Goal: Task Accomplishment & Management: Use online tool/utility

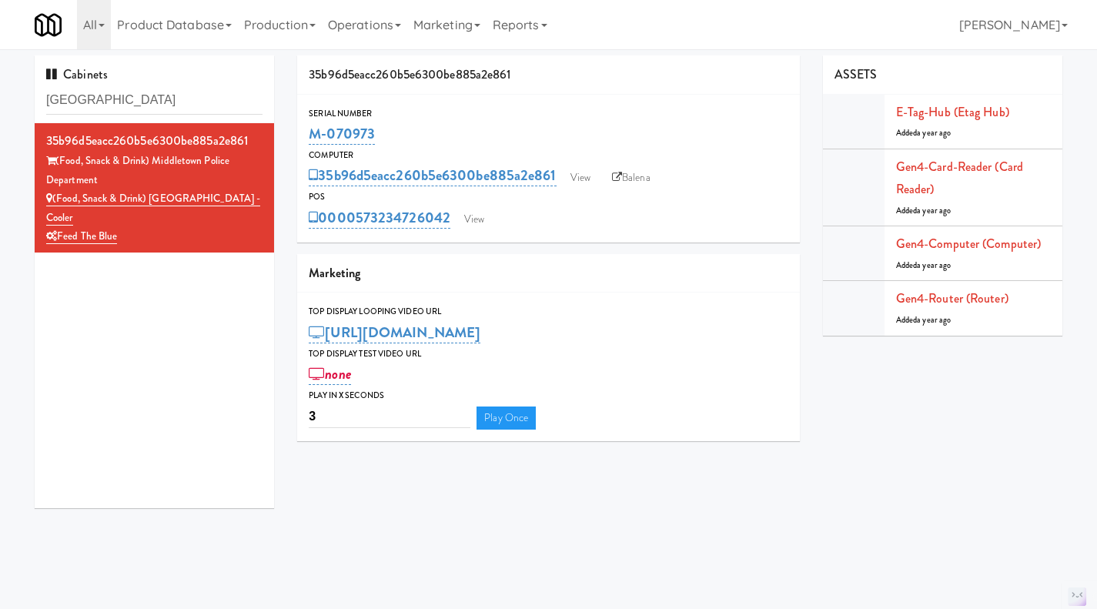
click at [350, 28] on link "Operations" at bounding box center [364, 24] width 85 height 49
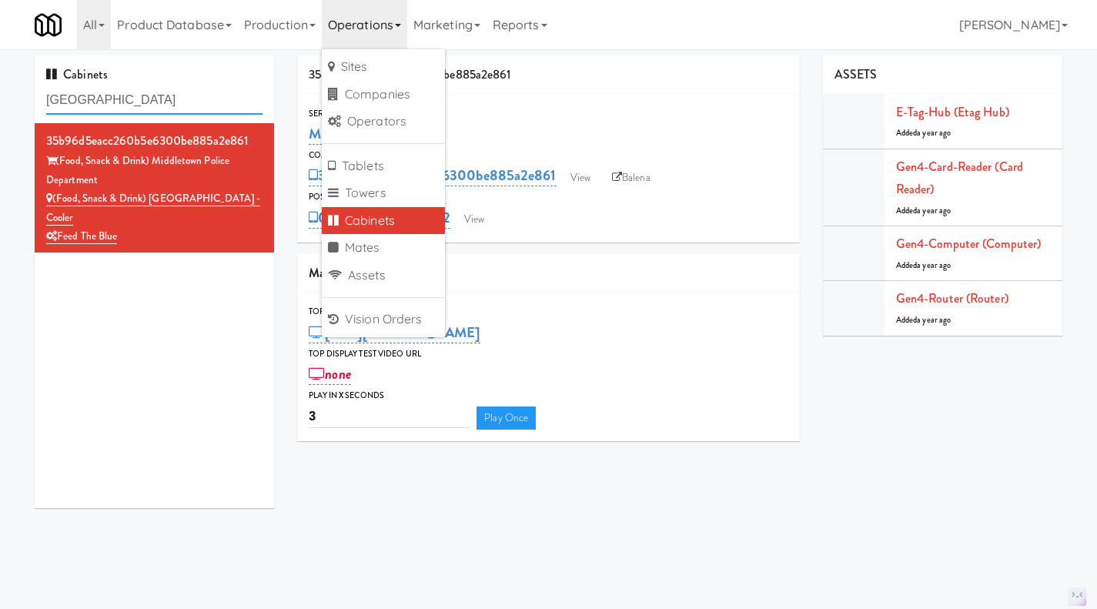
click at [162, 89] on input "middletown" at bounding box center [154, 100] width 216 height 28
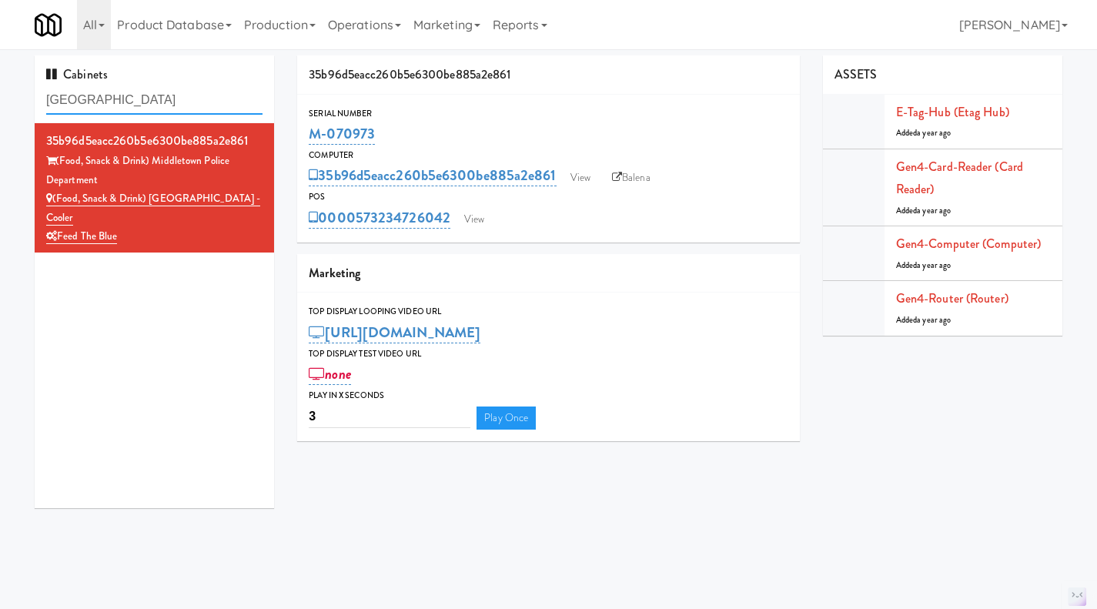
click at [162, 89] on input "middletown" at bounding box center [154, 100] width 216 height 28
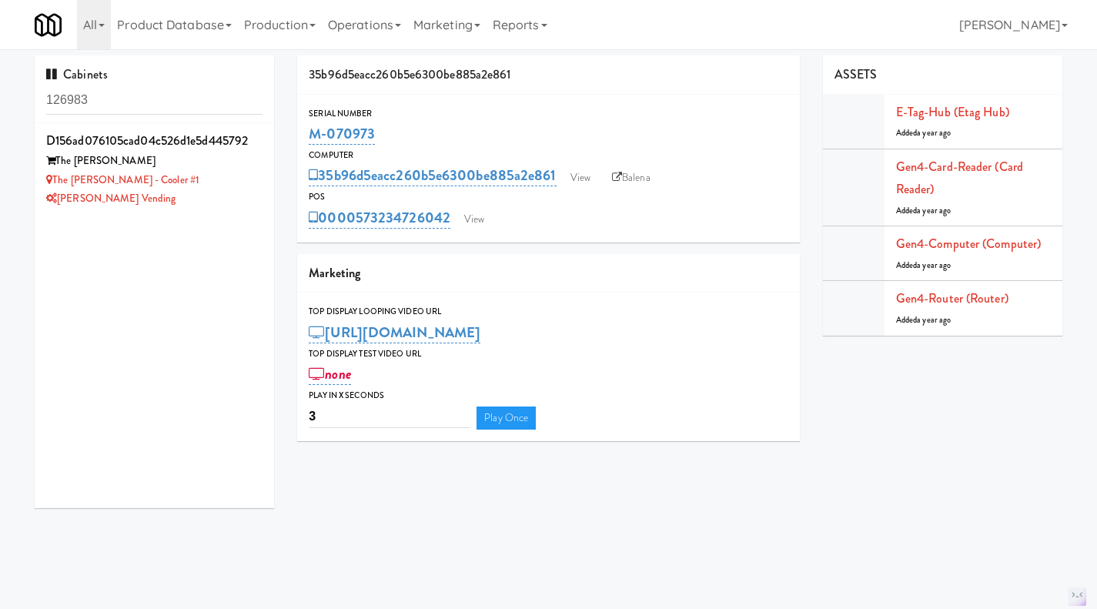
click at [236, 204] on div "[PERSON_NAME] Vending" at bounding box center [154, 198] width 216 height 19
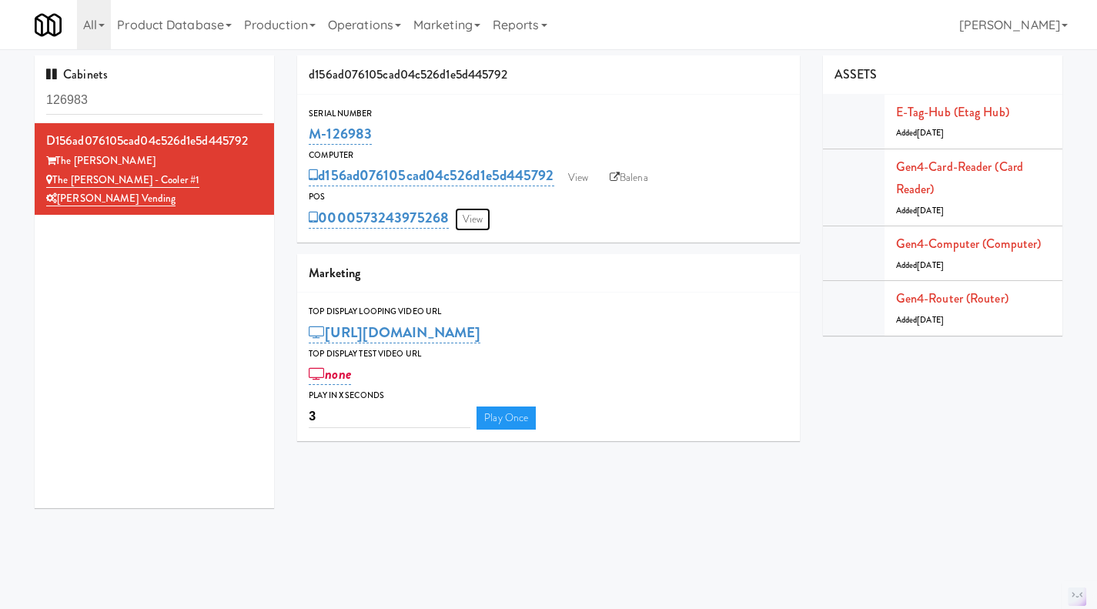
click at [491, 211] on link "View" at bounding box center [472, 219] width 35 height 23
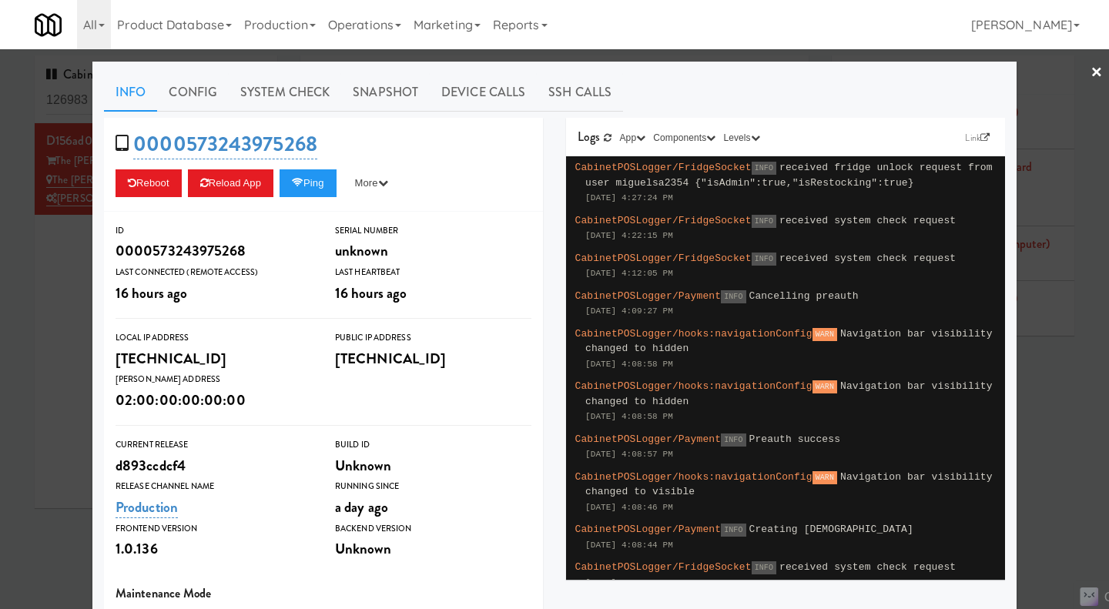
click at [49, 317] on div at bounding box center [554, 304] width 1109 height 609
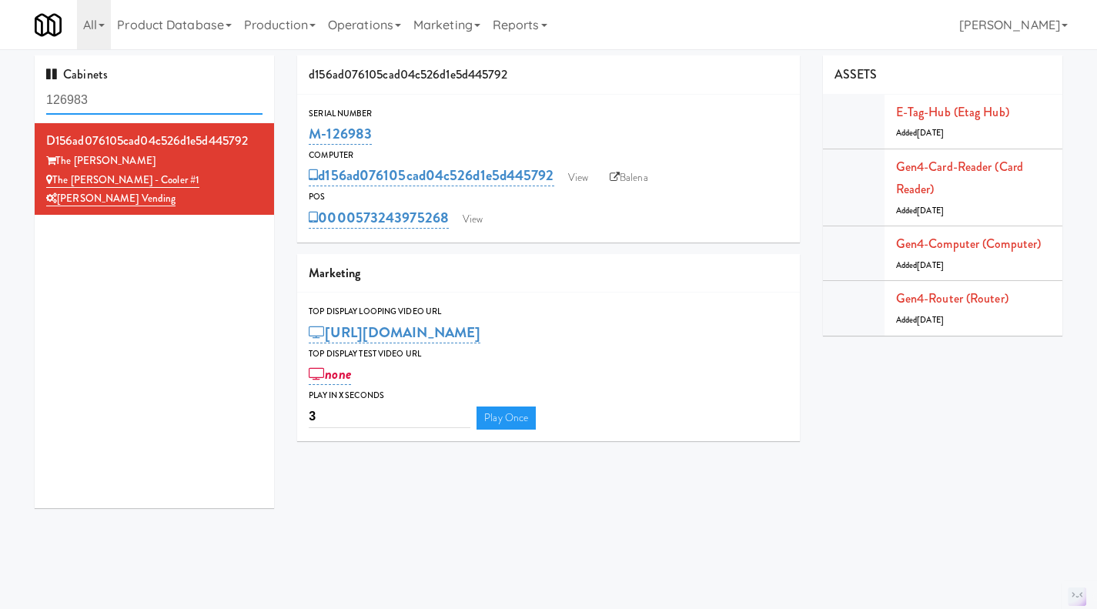
click at [113, 95] on input "126983" at bounding box center [154, 100] width 216 height 28
click at [113, 94] on input "126983" at bounding box center [154, 100] width 216 height 28
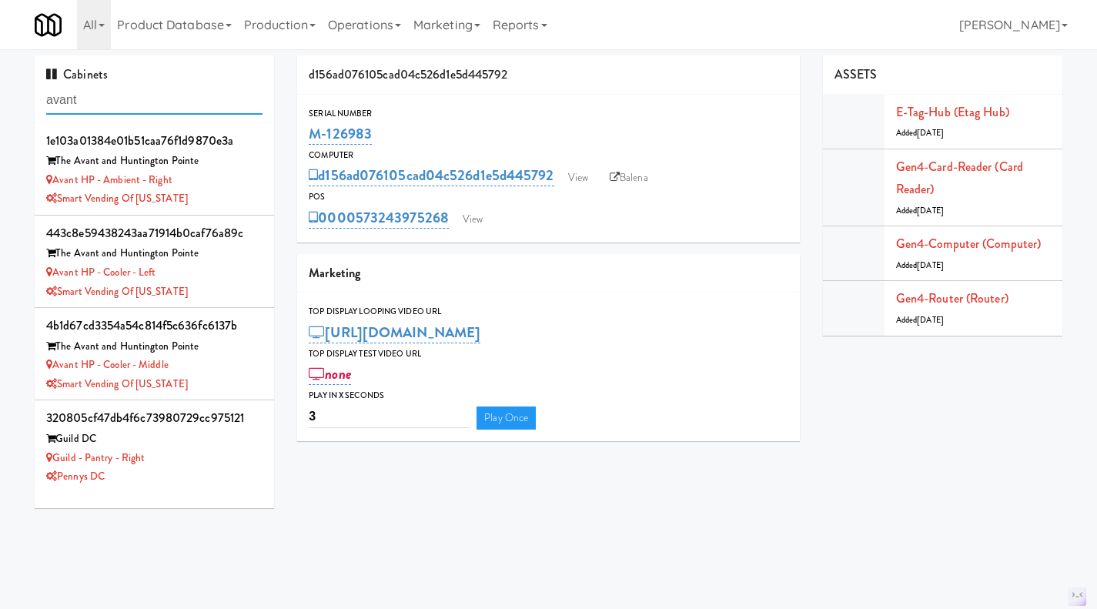
type input "avant"
click at [214, 186] on div "Avant HP - Ambient - Right" at bounding box center [154, 180] width 216 height 19
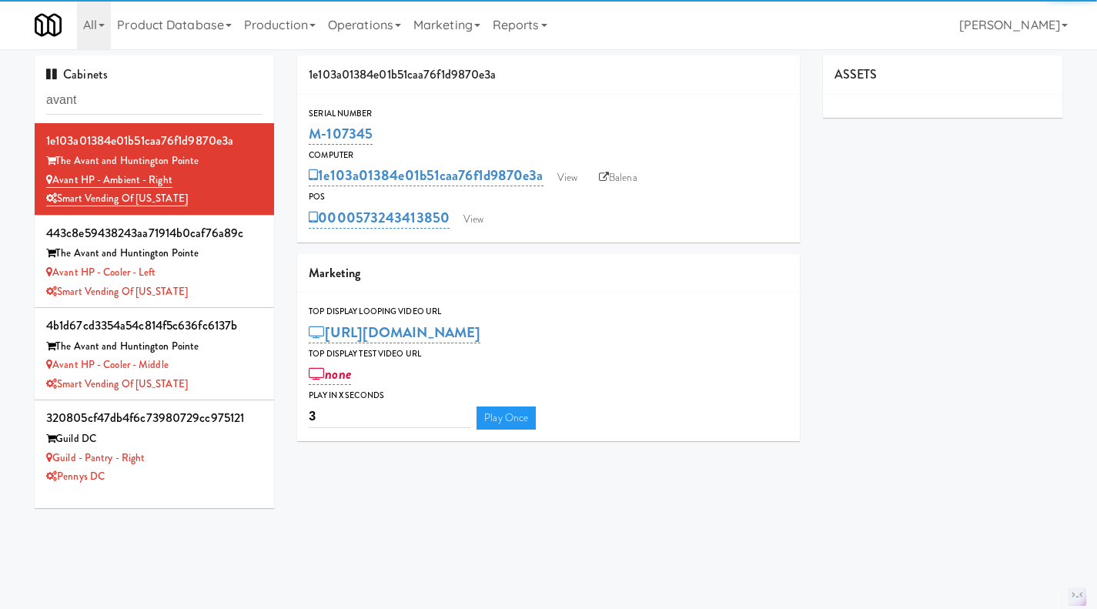
click at [222, 272] on div "Avant HP - Cooler - Left" at bounding box center [154, 272] width 216 height 19
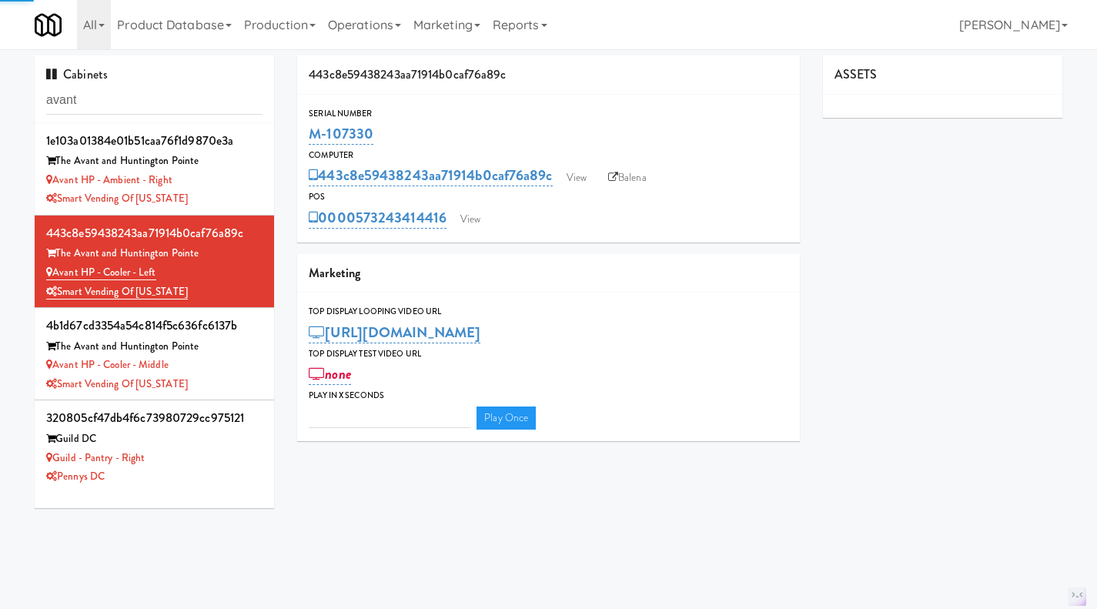
type input "3"
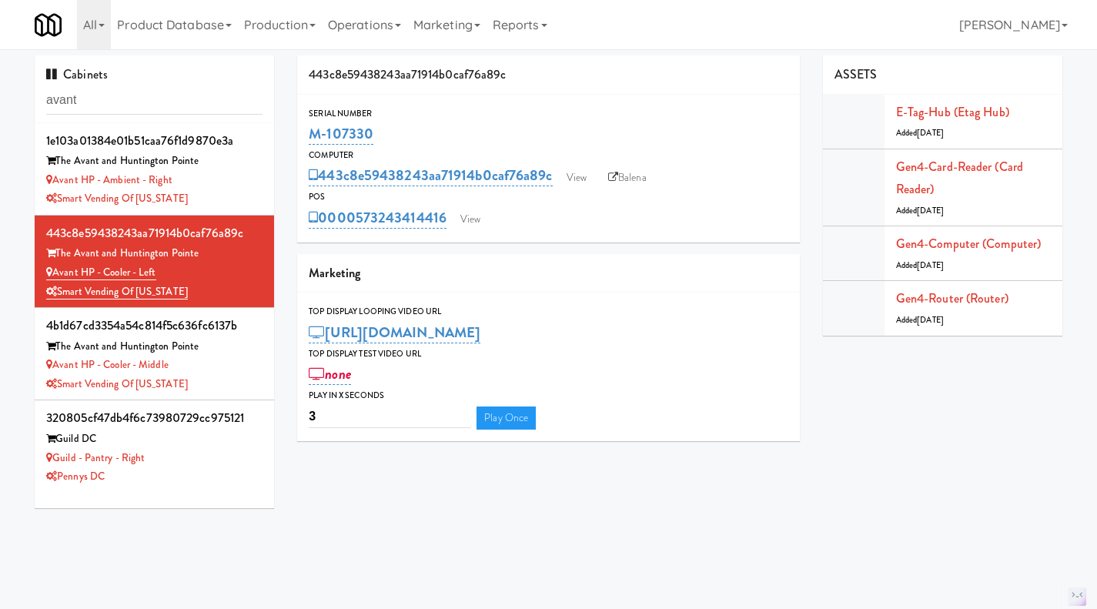
drag, startPoint x: 334, startPoint y: 134, endPoint x: 309, endPoint y: 136, distance: 25.5
click at [310, 134] on div "M-107330" at bounding box center [549, 134] width 480 height 26
copy link "M-107330"
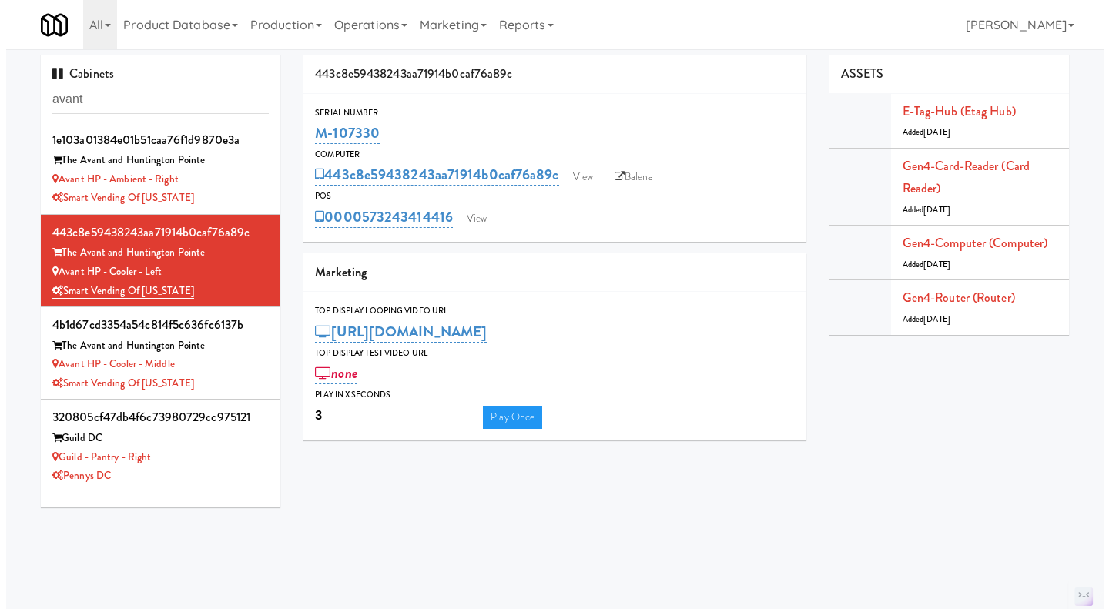
scroll to position [8, 0]
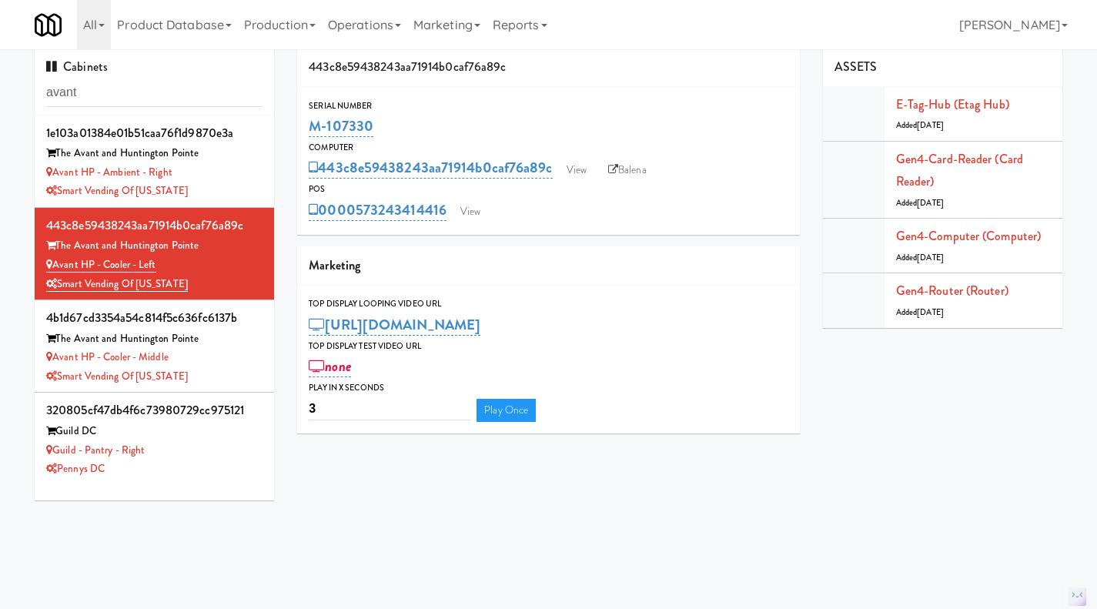
drag, startPoint x: 396, startPoint y: 121, endPoint x: 390, endPoint y: 130, distance: 10.7
click at [395, 120] on div "M-107330" at bounding box center [549, 126] width 480 height 26
click at [431, 135] on div "M-107330" at bounding box center [549, 126] width 480 height 26
drag, startPoint x: 404, startPoint y: 117, endPoint x: 301, endPoint y: 119, distance: 103.2
click at [301, 119] on div "Serial Number M-107330" at bounding box center [548, 120] width 503 height 42
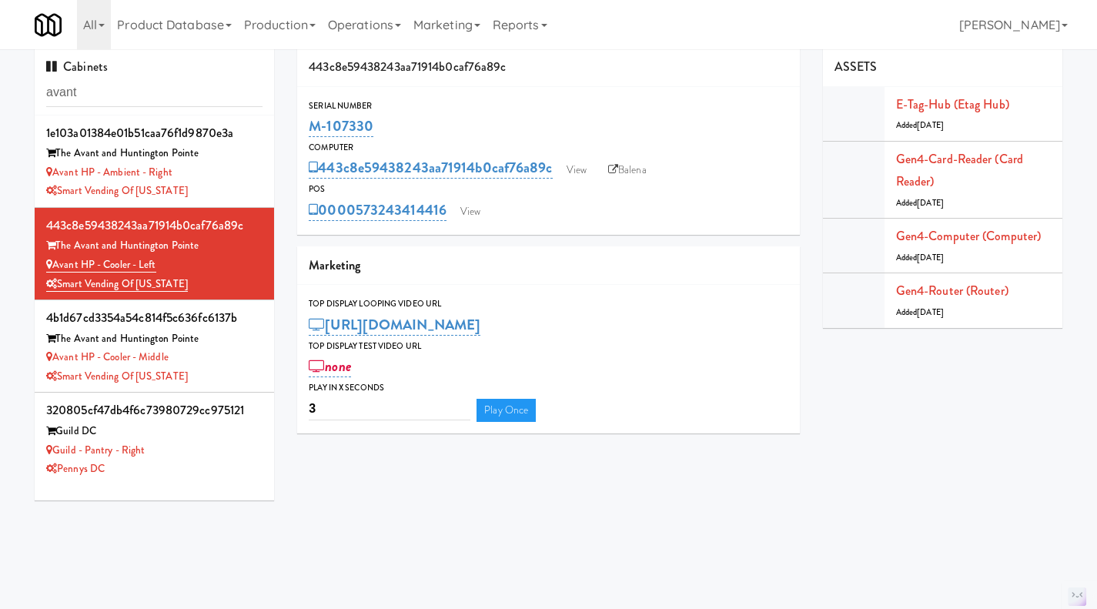
copy link "M-107330"
click at [200, 85] on input "avant" at bounding box center [154, 93] width 216 height 28
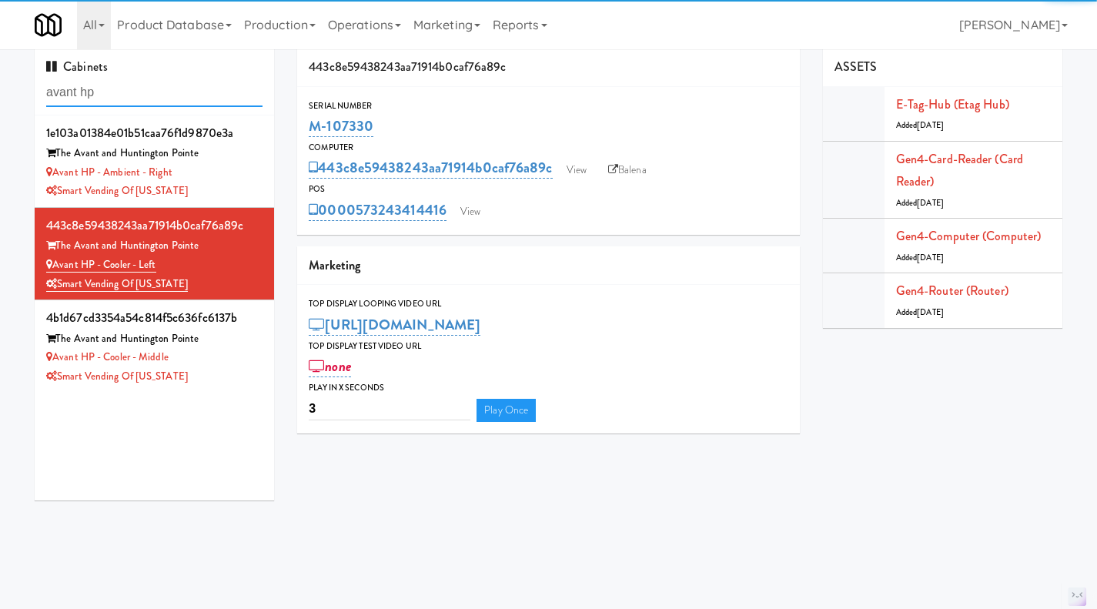
type input "avant hp"
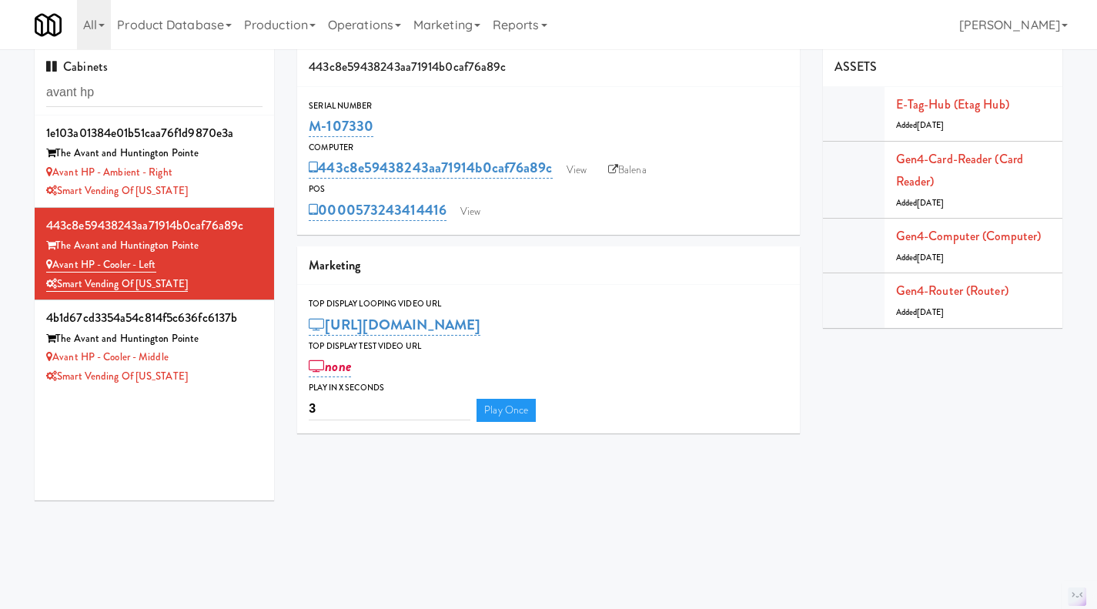
drag, startPoint x: 407, startPoint y: 123, endPoint x: 307, endPoint y: 127, distance: 100.2
click at [306, 128] on div "Serial Number M-107330" at bounding box center [548, 120] width 503 height 42
copy link "M-107330"
click at [470, 213] on link "View" at bounding box center [470, 211] width 35 height 23
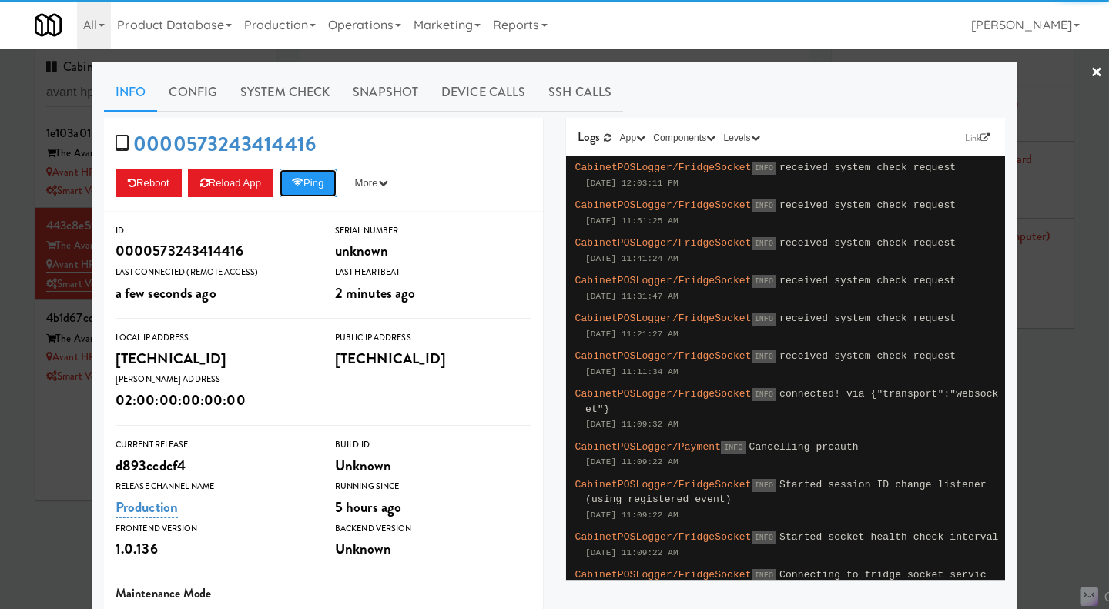
click at [314, 186] on button "Ping" at bounding box center [308, 183] width 57 height 28
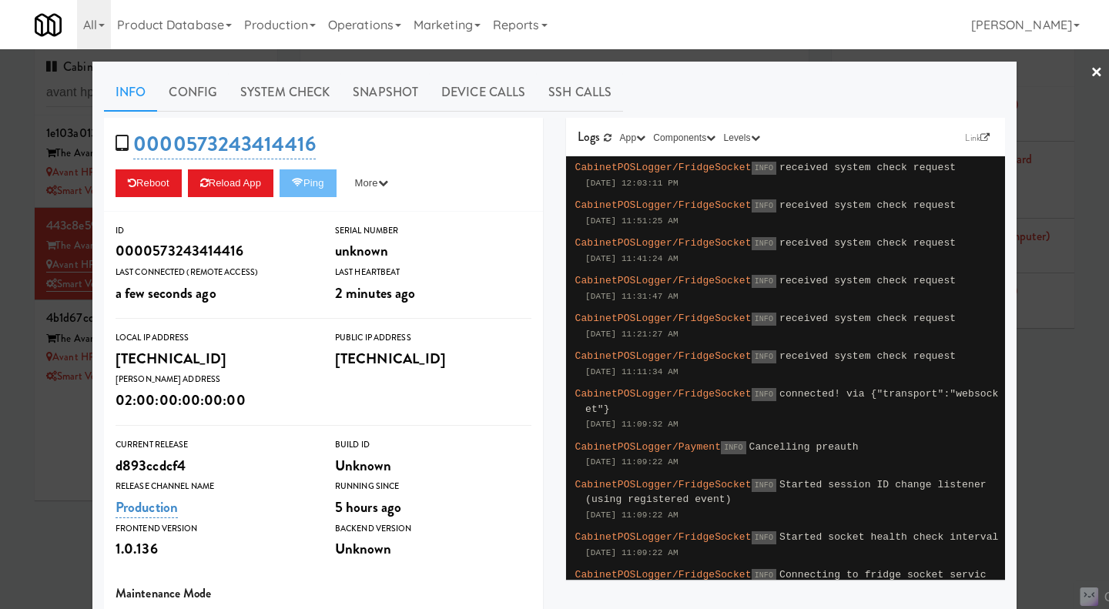
click at [285, 99] on link "System Check" at bounding box center [285, 92] width 112 height 39
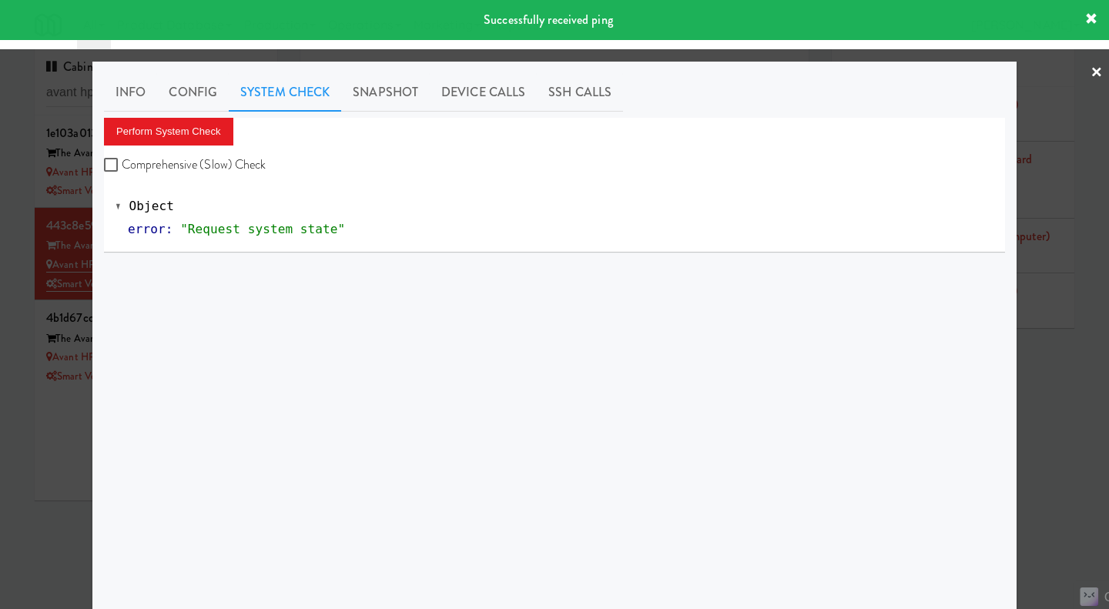
click at [189, 167] on label "Comprehensive (Slow) Check" at bounding box center [185, 164] width 163 height 23
click at [122, 167] on input "Comprehensive (Slow) Check" at bounding box center [113, 165] width 18 height 12
checkbox input "true"
click at [179, 140] on button "Perform System Check" at bounding box center [168, 132] width 129 height 28
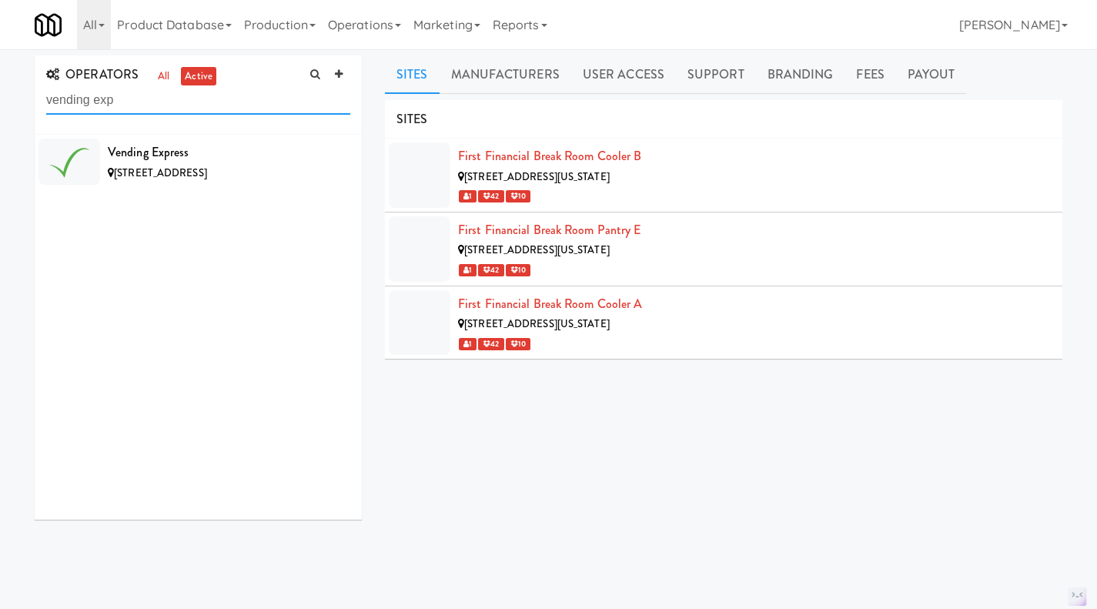
type input "vending exp"
click at [279, 187] on li "Vending Express 1254 Wincrest Ct NW, Kennesaw GA" at bounding box center [198, 162] width 327 height 54
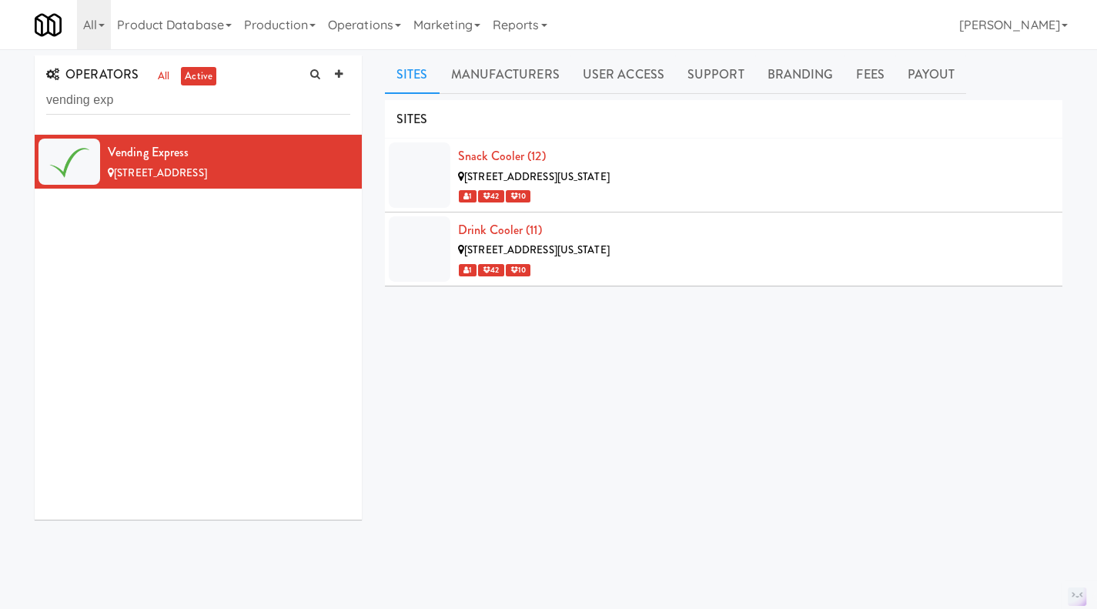
click at [347, 145] on icon at bounding box center [351, 144] width 8 height 10
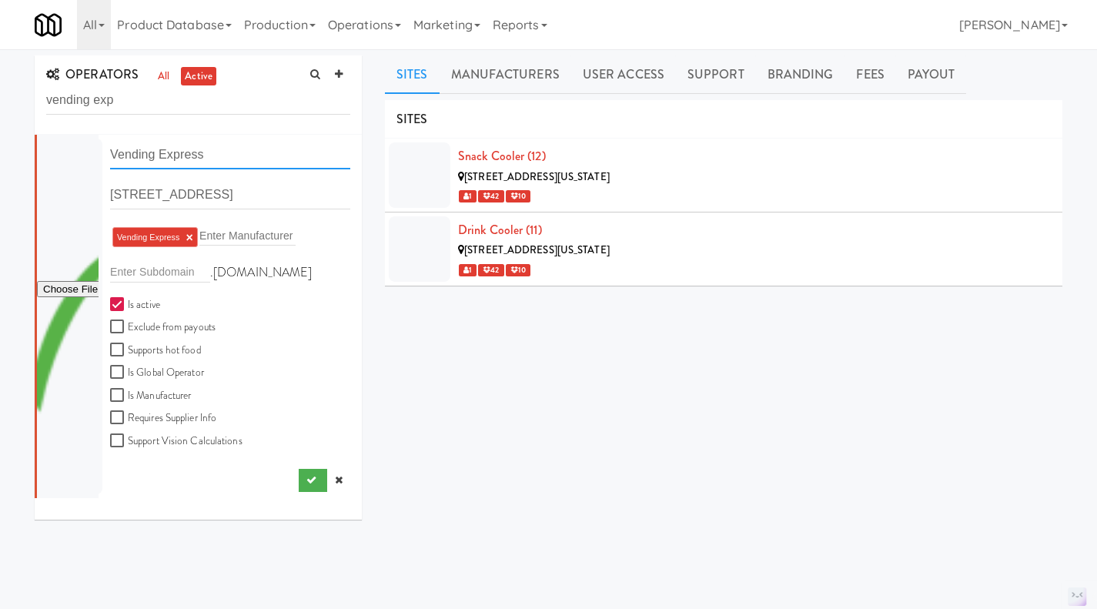
click at [156, 157] on input "Vending Express" at bounding box center [230, 155] width 240 height 28
type input "Revibe Vending"
click at [307, 485] on icon "submit" at bounding box center [312, 480] width 10 height 10
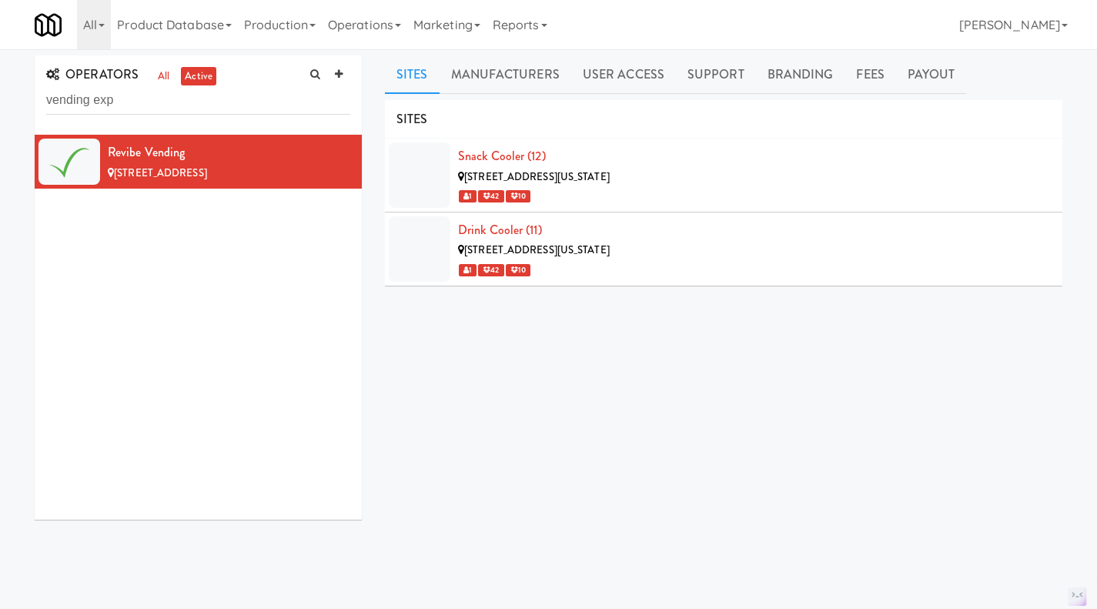
click at [668, 69] on link "User Access" at bounding box center [623, 74] width 105 height 39
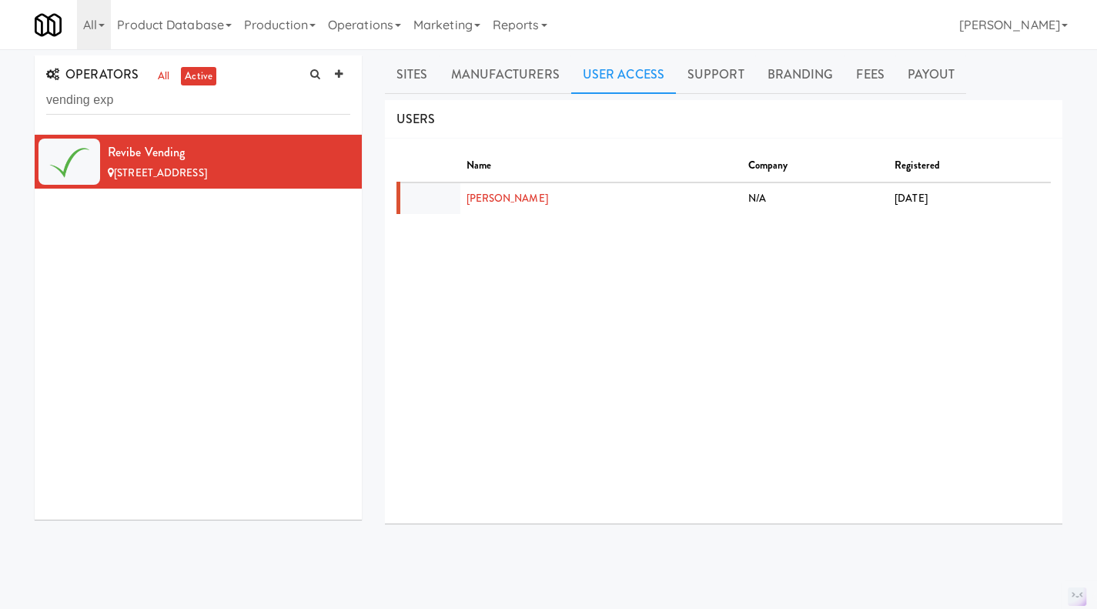
click at [692, 69] on link "Support" at bounding box center [716, 74] width 80 height 39
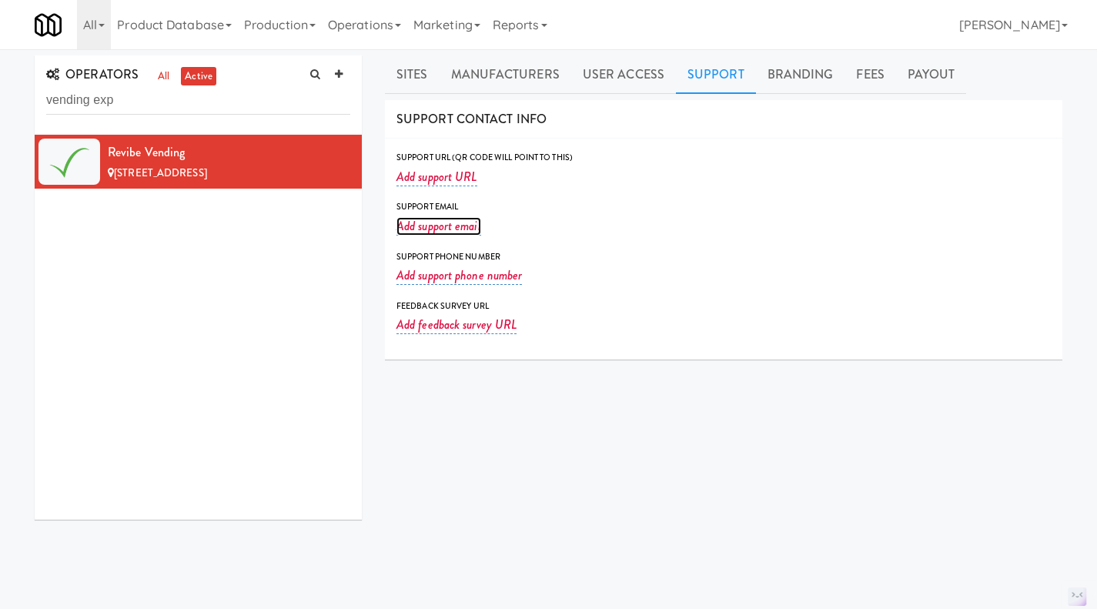
click at [448, 229] on link "Add support email" at bounding box center [439, 226] width 85 height 18
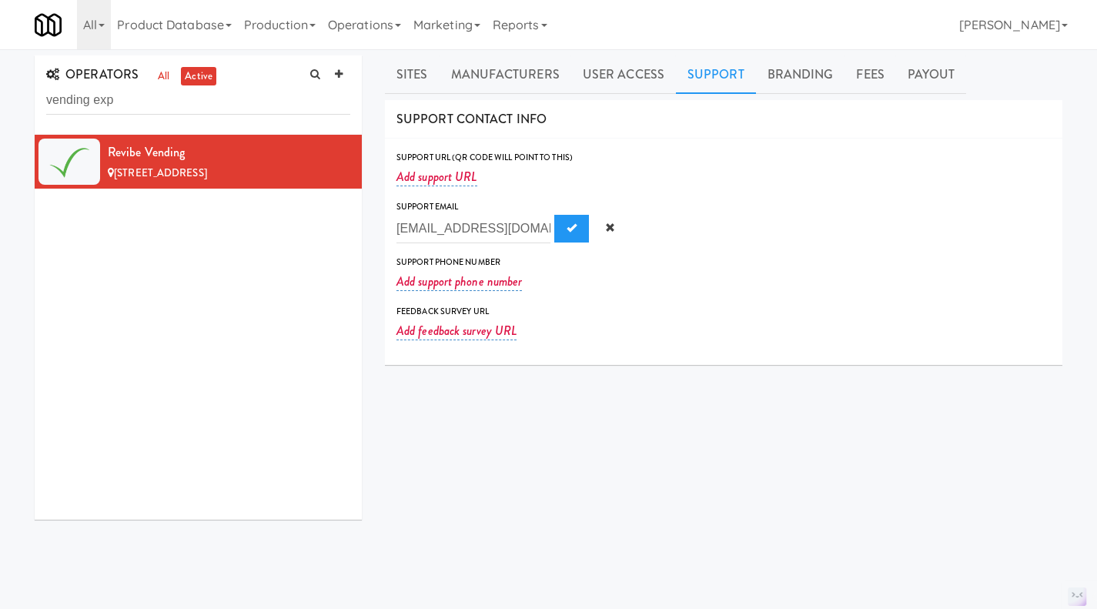
type input "vitor@vendingxprs.com"
click at [459, 276] on link "Add support phone number" at bounding box center [460, 282] width 126 height 18
type input "1-678-274-9322"
click at [568, 278] on span "Submit" at bounding box center [572, 277] width 10 height 10
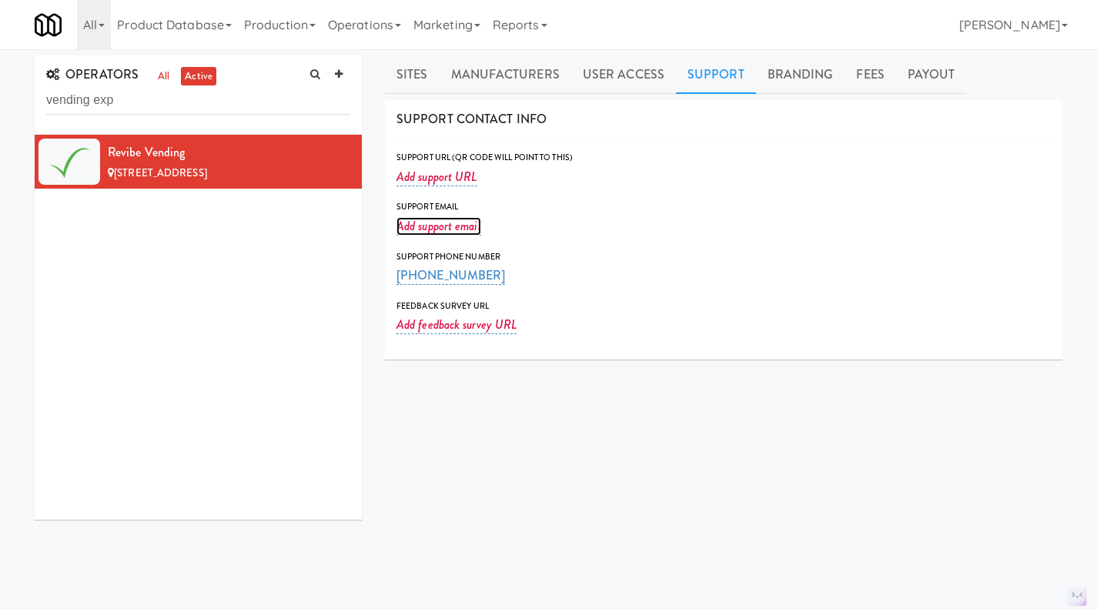
click at [439, 225] on link "Add support email" at bounding box center [439, 226] width 85 height 18
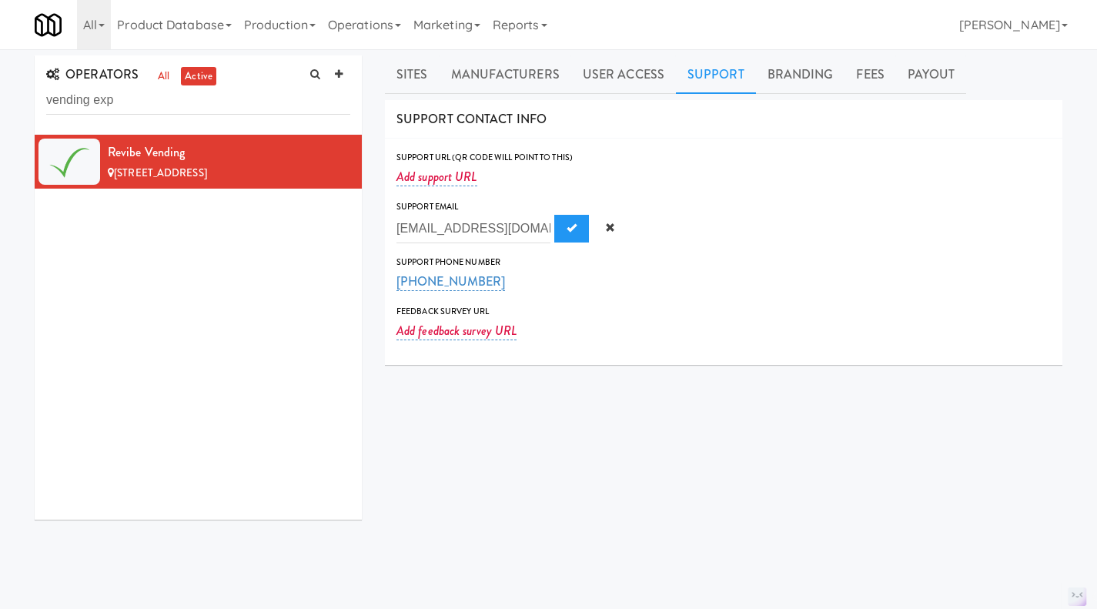
type input "vitor@vendingxprs.com"
click at [555, 233] on button "Submit" at bounding box center [572, 229] width 35 height 28
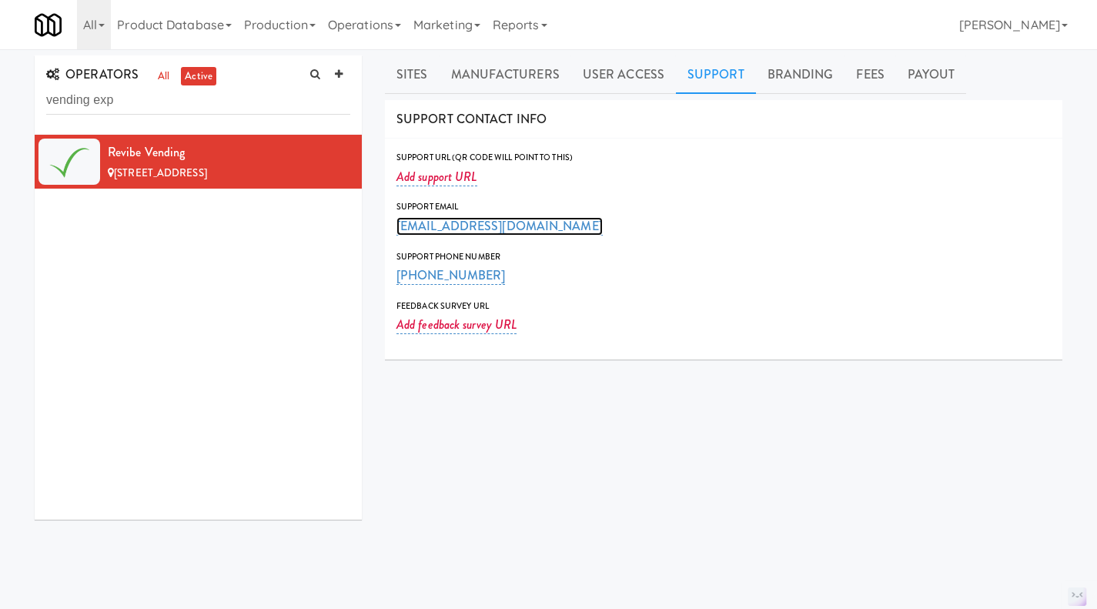
click at [455, 233] on link "vitor@vendingxprs.com" at bounding box center [500, 226] width 206 height 18
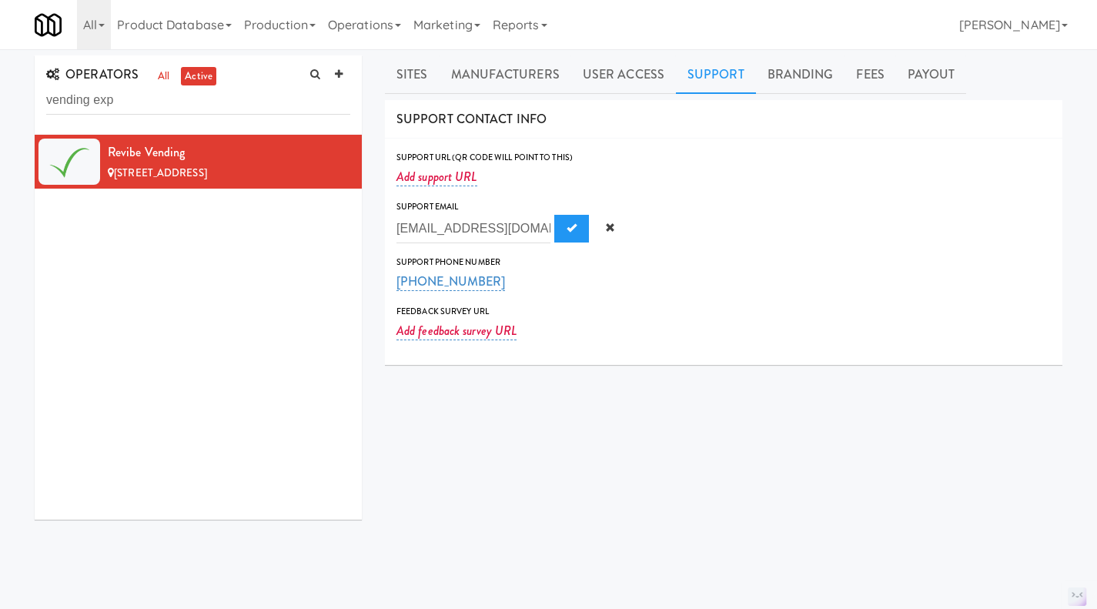
click at [692, 277] on div "Support Phone Number 1-678-274-9322" at bounding box center [724, 274] width 655 height 38
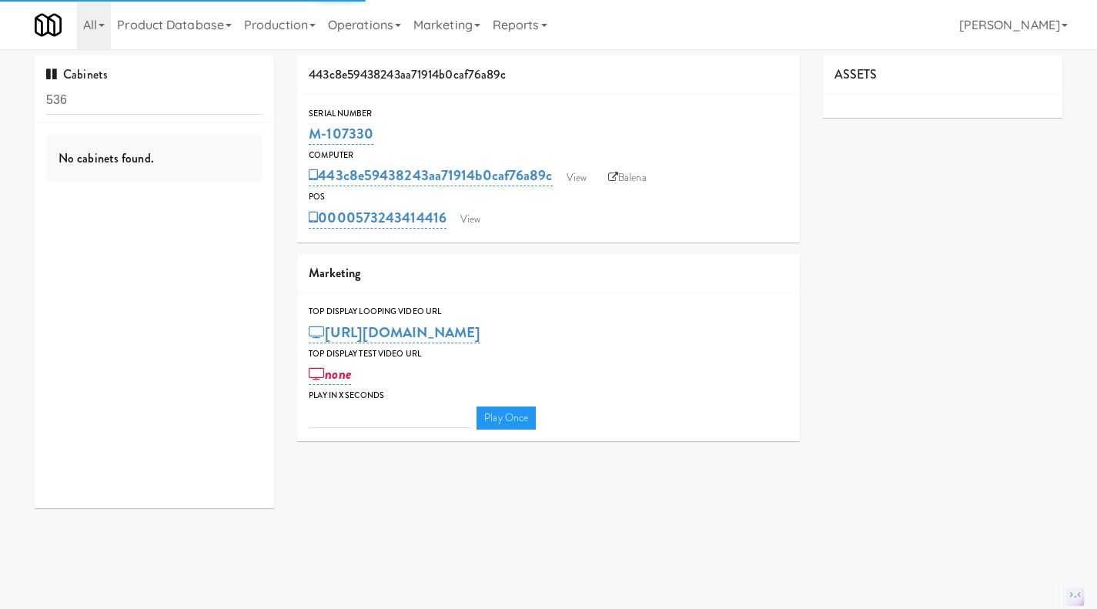
type input "3"
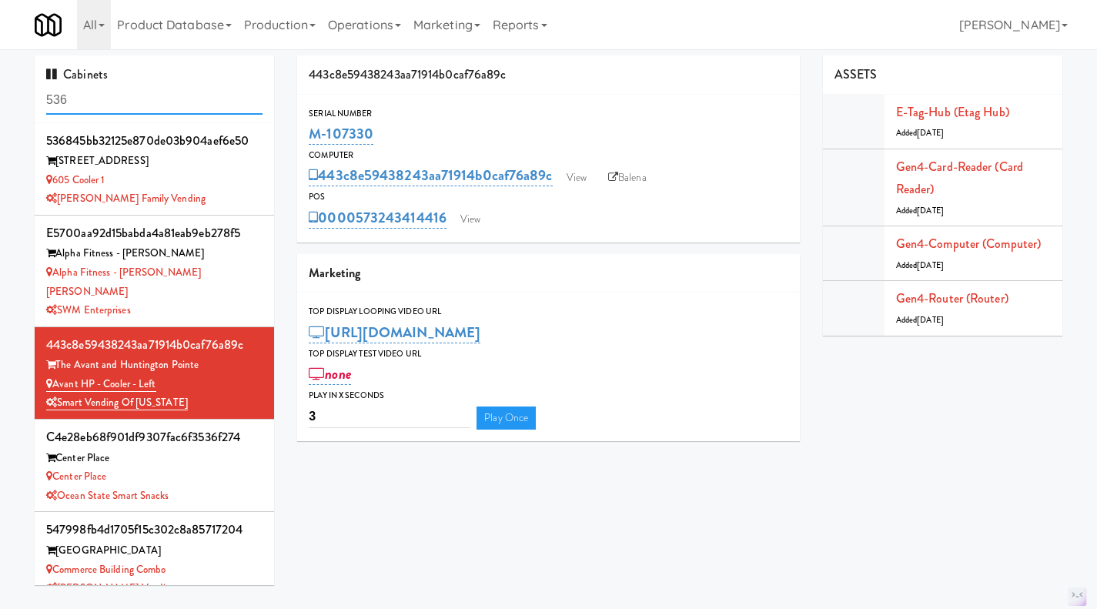
click at [154, 103] on input "536" at bounding box center [154, 100] width 216 height 28
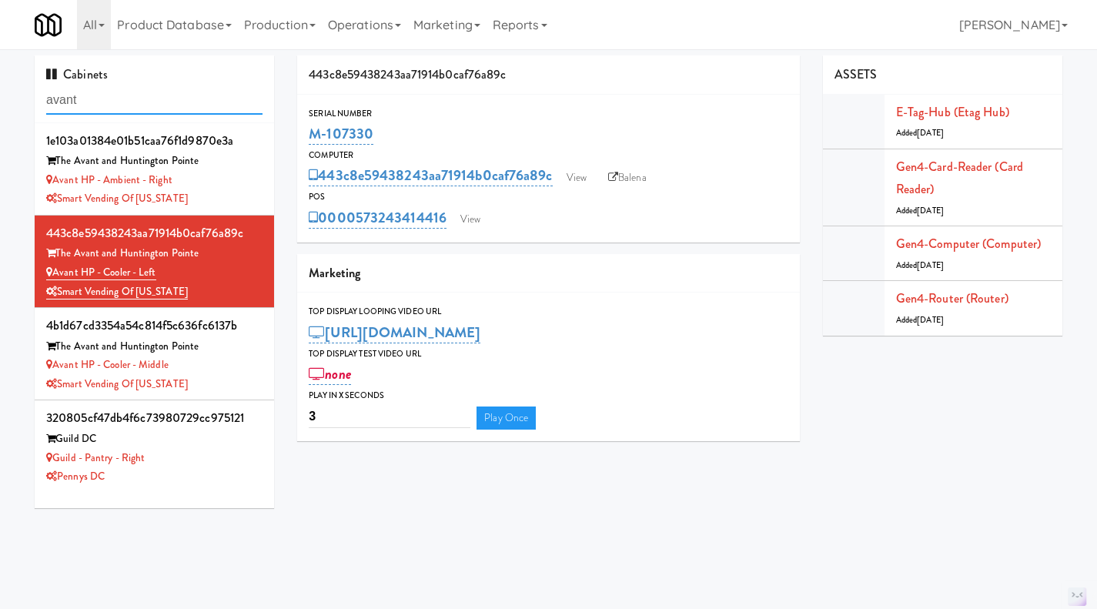
type input "avant"
click at [236, 367] on div "Avant HP - Cooler - Middle" at bounding box center [154, 365] width 216 height 19
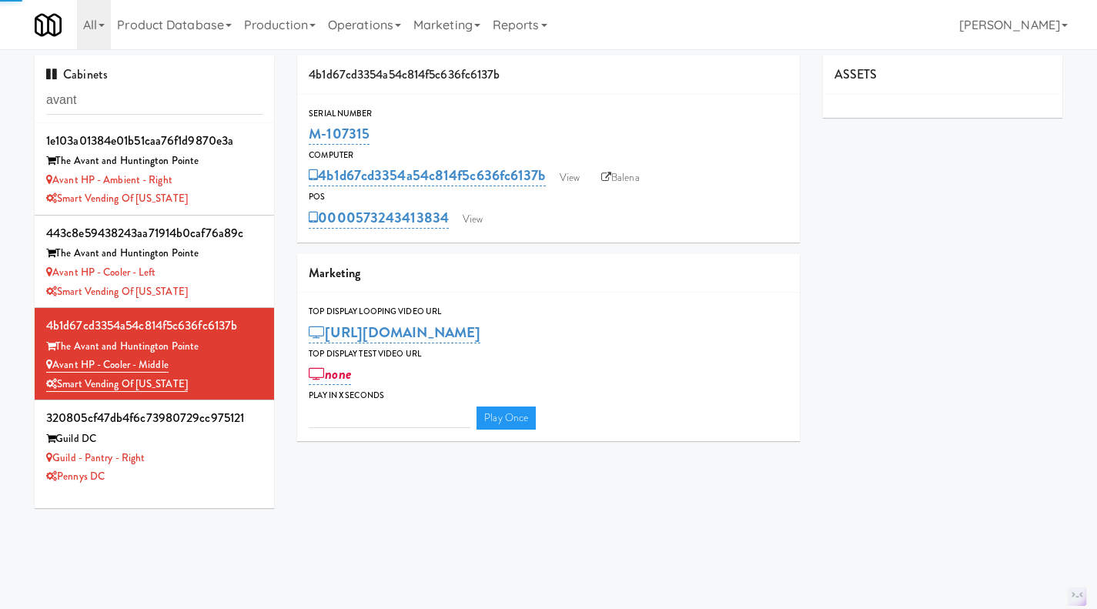
type input "3"
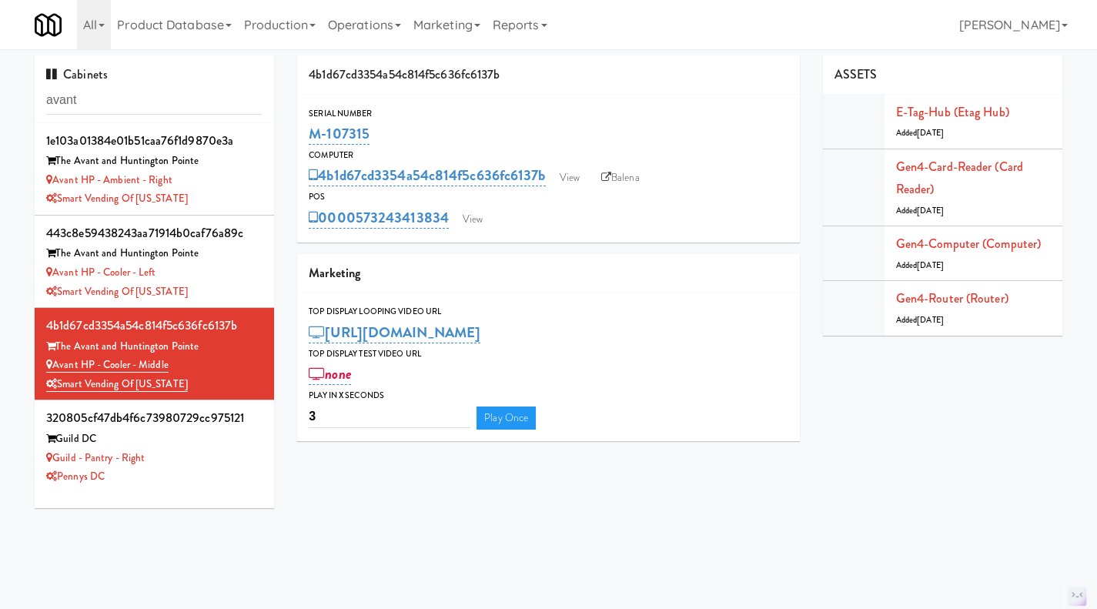
drag, startPoint x: 370, startPoint y: 131, endPoint x: 311, endPoint y: 136, distance: 59.5
click at [311, 136] on div "M-107315" at bounding box center [549, 134] width 480 height 26
copy link "M-107315"
click at [142, 104] on input "avant" at bounding box center [154, 100] width 216 height 28
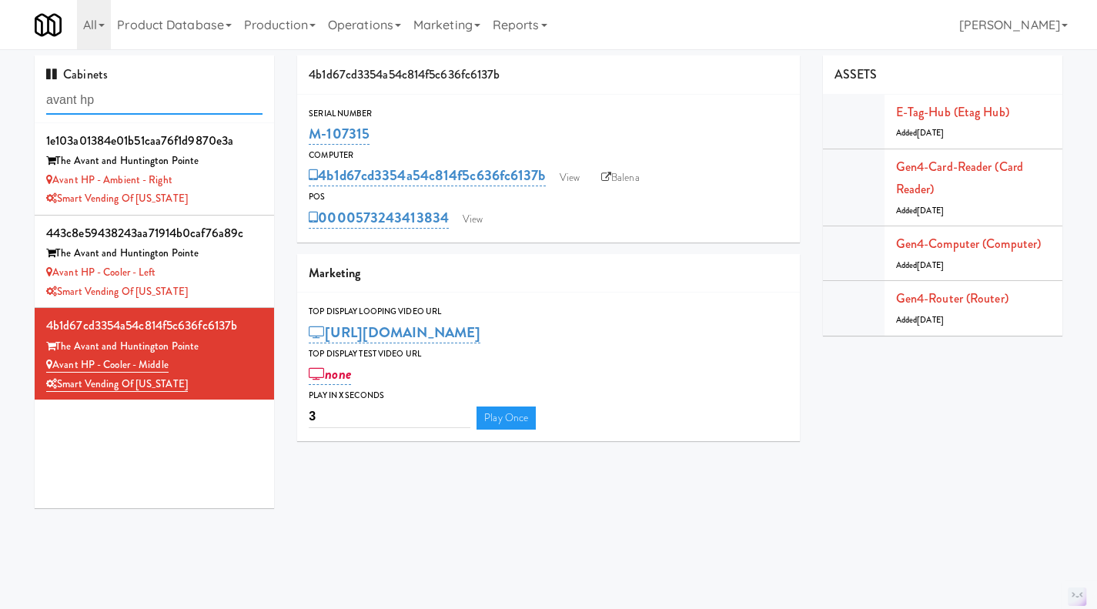
type input "avant hp"
drag, startPoint x: 370, startPoint y: 132, endPoint x: 313, endPoint y: 131, distance: 56.2
click at [313, 131] on div "M-107315" at bounding box center [549, 134] width 480 height 26
copy link "M-107315"
click at [934, 296] on link "Gen4-router (Router)" at bounding box center [952, 299] width 112 height 18
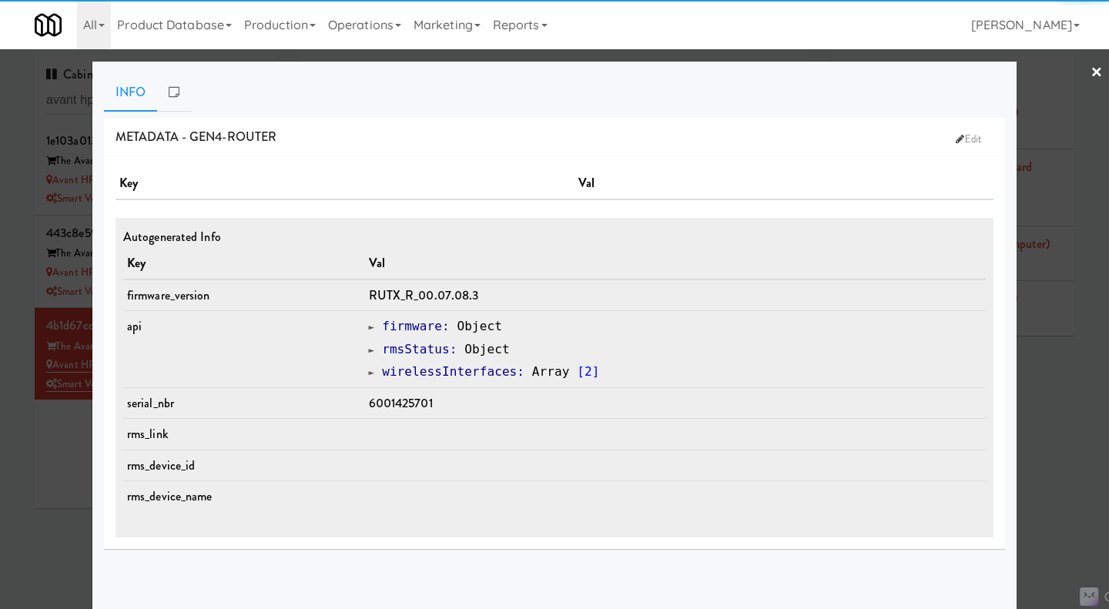
click at [1027, 381] on div at bounding box center [554, 304] width 1109 height 609
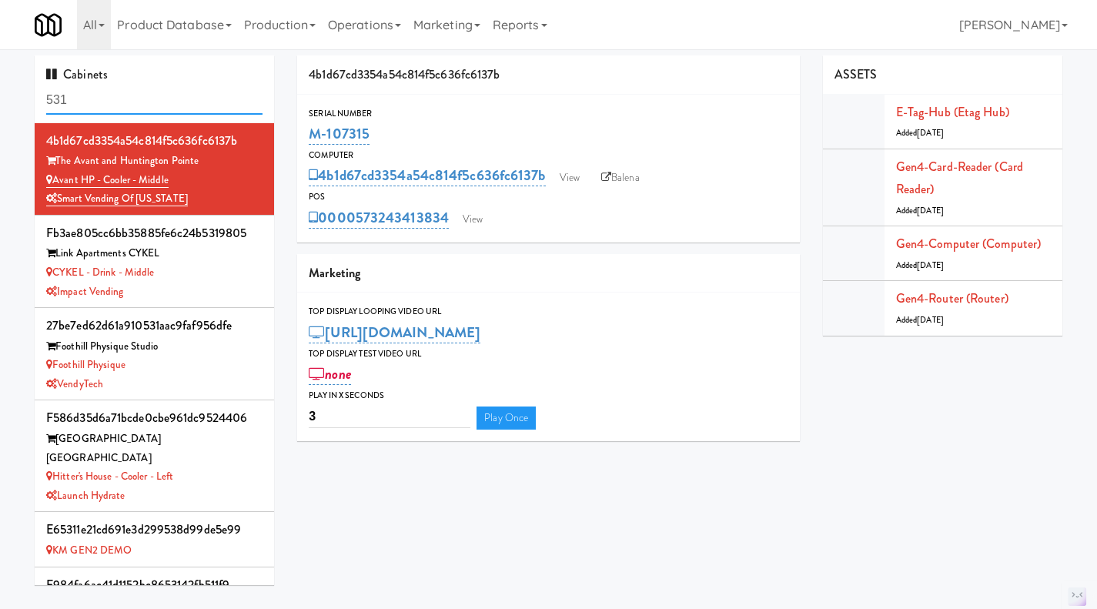
click at [155, 97] on input "531" at bounding box center [154, 100] width 216 height 28
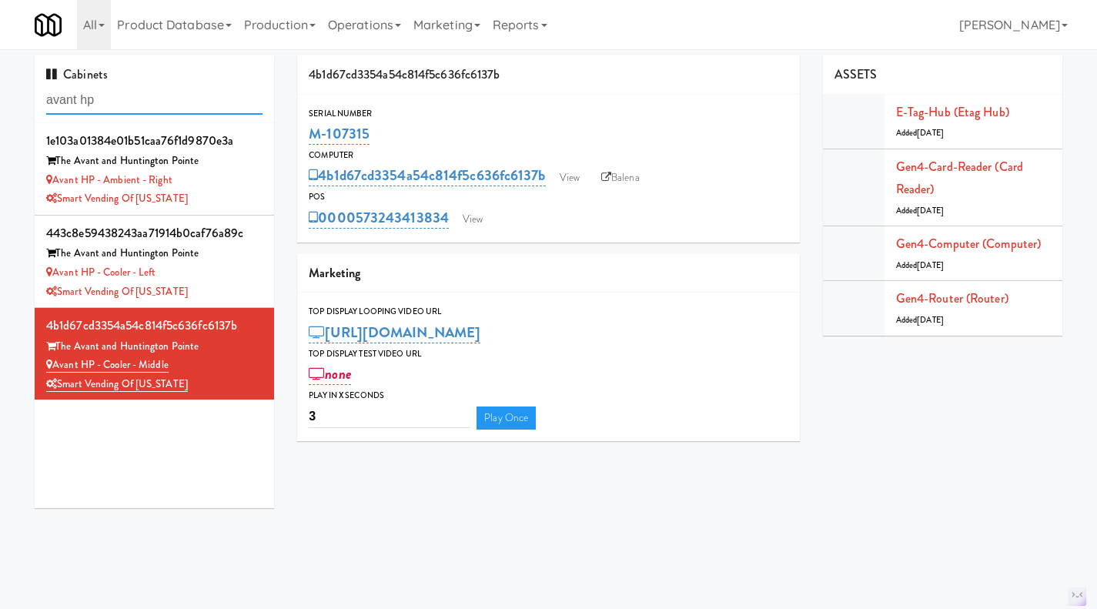
type input "avant hp"
click at [206, 190] on div "Smart Vending of [US_STATE]" at bounding box center [154, 198] width 216 height 19
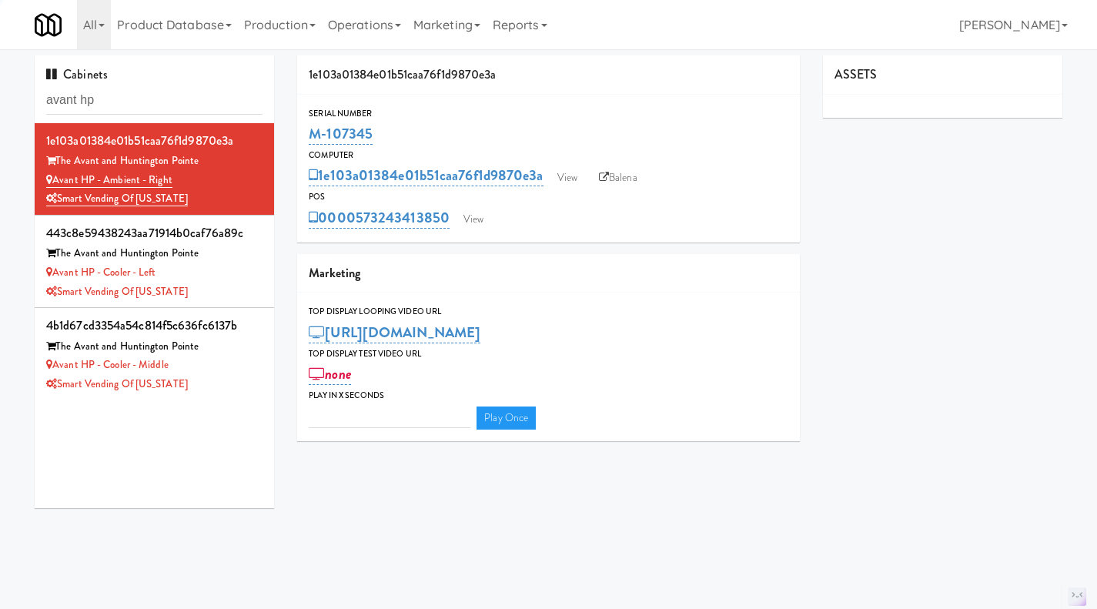
type input "3"
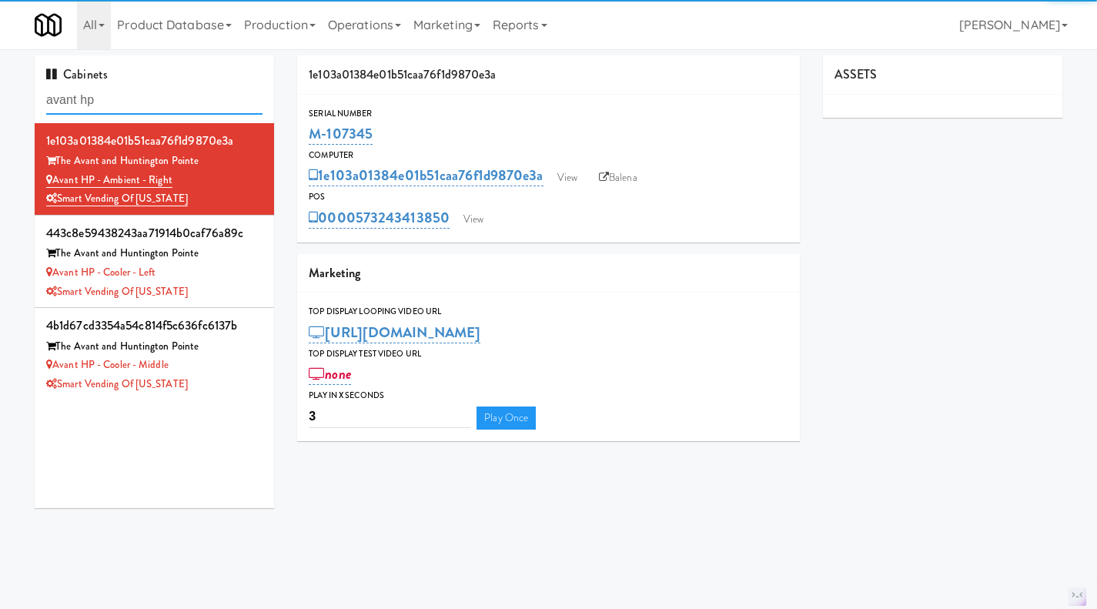
click at [134, 105] on input "avant hp" at bounding box center [154, 100] width 216 height 28
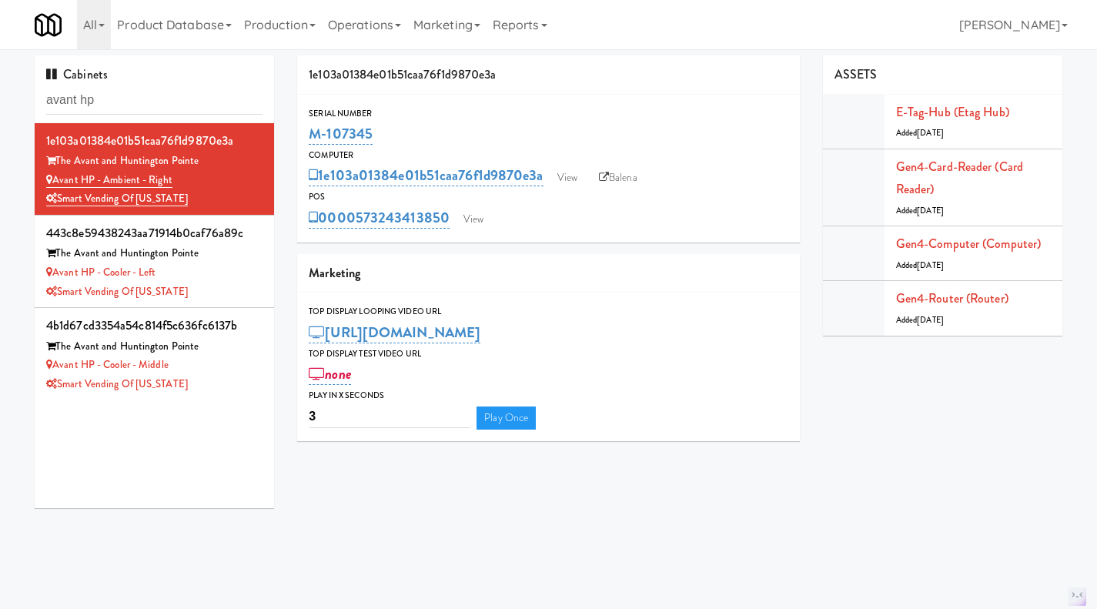
drag, startPoint x: 388, startPoint y: 123, endPoint x: 315, endPoint y: 132, distance: 73.7
click at [310, 132] on div "M-107345" at bounding box center [549, 134] width 480 height 26
copy link "M-107345"
click at [377, 122] on div "M-107345" at bounding box center [549, 134] width 480 height 26
drag, startPoint x: 379, startPoint y: 130, endPoint x: 313, endPoint y: 133, distance: 66.3
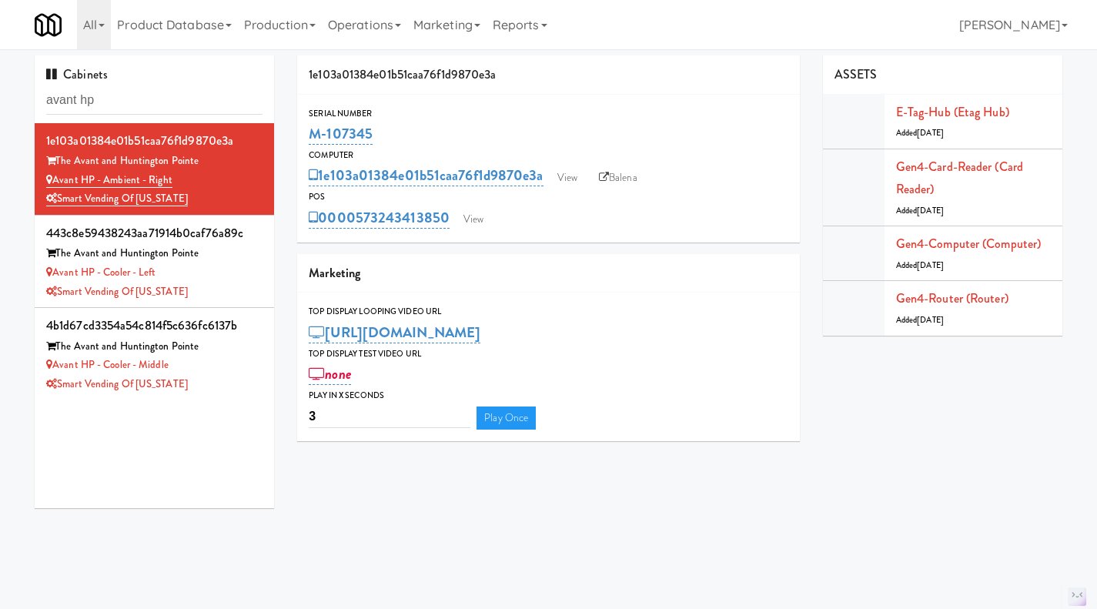
click at [313, 133] on div "M-107345" at bounding box center [549, 134] width 480 height 26
copy link "M-107345"
click at [940, 299] on link "Gen4-router (Router)" at bounding box center [952, 299] width 112 height 18
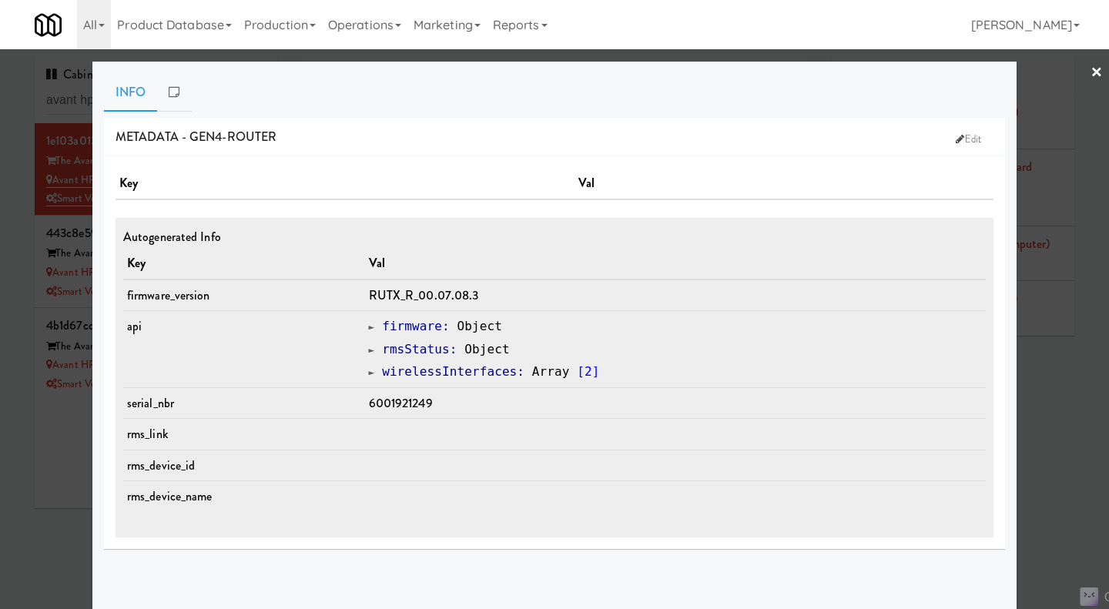
click at [1034, 390] on div at bounding box center [554, 304] width 1109 height 609
